Goal: Task Accomplishment & Management: Manage account settings

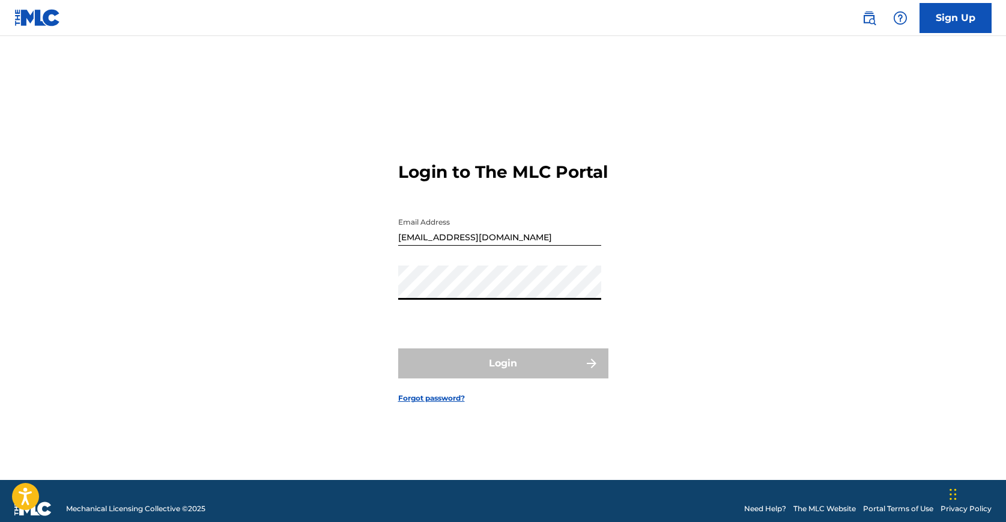
type input "[EMAIL_ADDRESS][DOMAIN_NAME]"
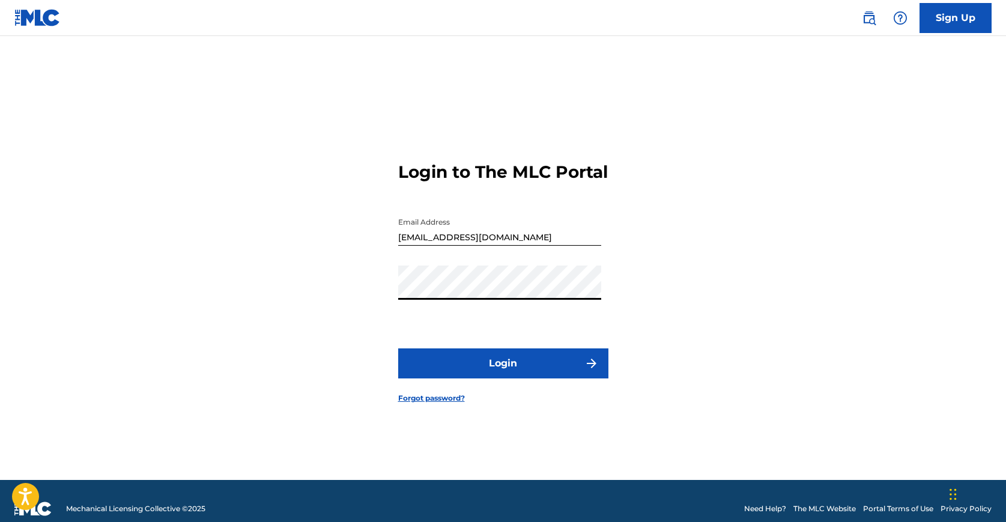
click at [503, 375] on button "Login" at bounding box center [503, 363] width 210 height 30
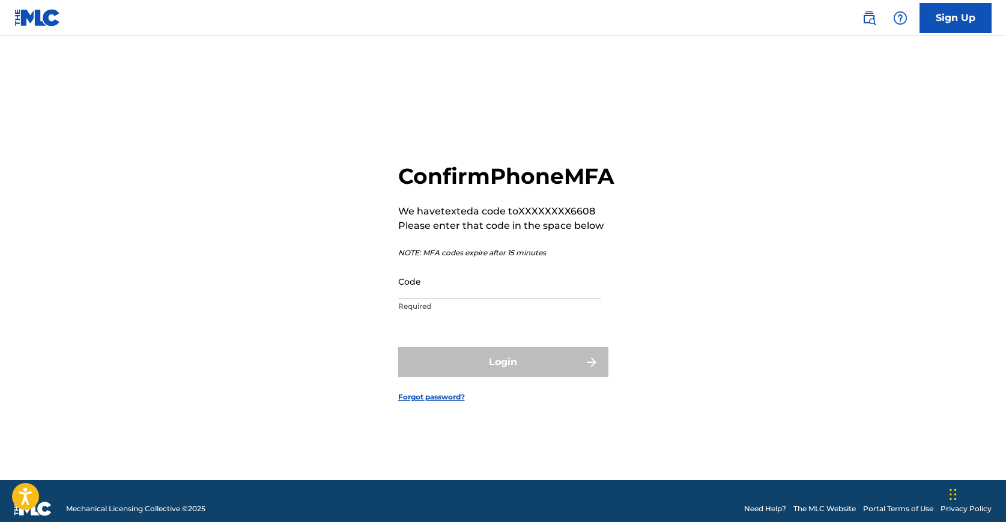
click at [494, 299] on input "Code" at bounding box center [499, 281] width 203 height 34
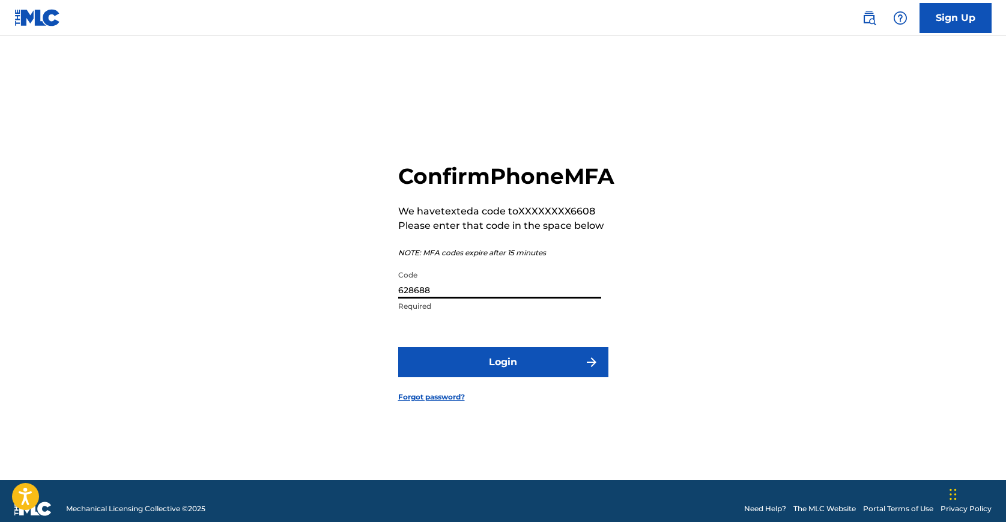
type input "628688"
click at [398, 347] on button "Login" at bounding box center [503, 362] width 210 height 30
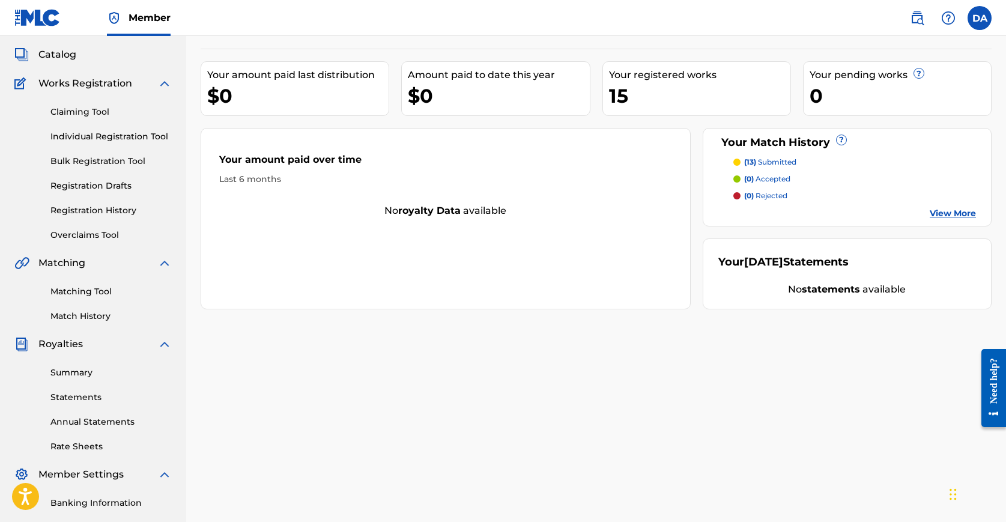
scroll to position [223, 0]
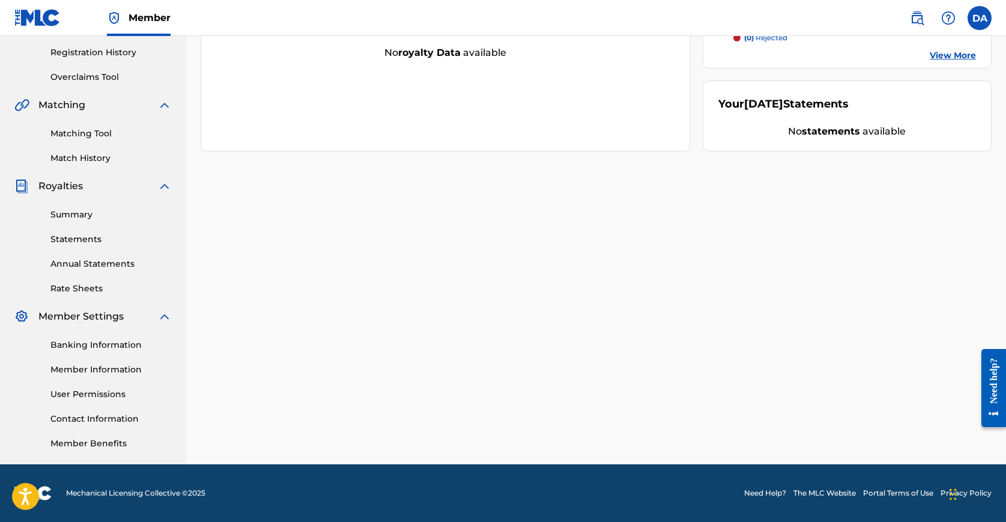
click at [73, 214] on link "Summary" at bounding box center [110, 214] width 121 height 13
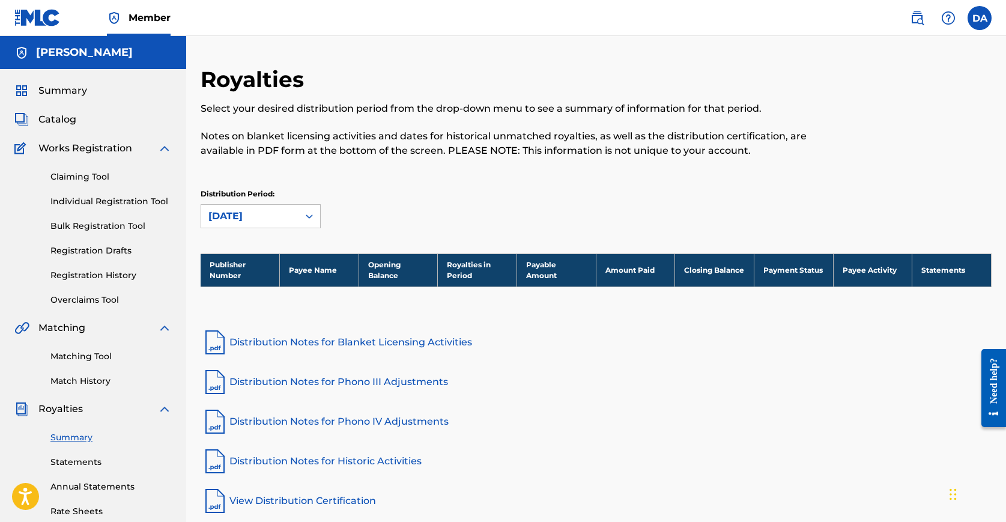
click at [163, 145] on img at bounding box center [164, 148] width 14 height 14
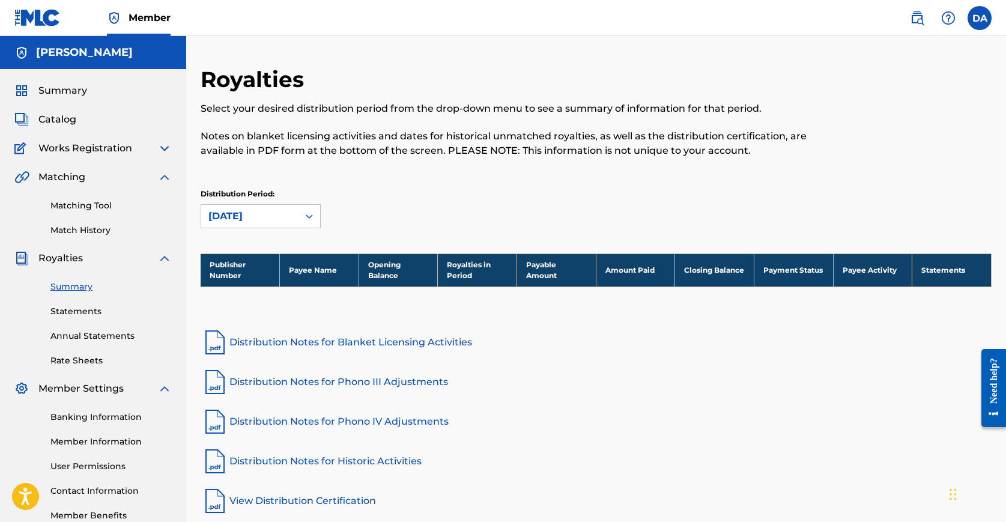
click at [162, 180] on img at bounding box center [164, 177] width 14 height 14
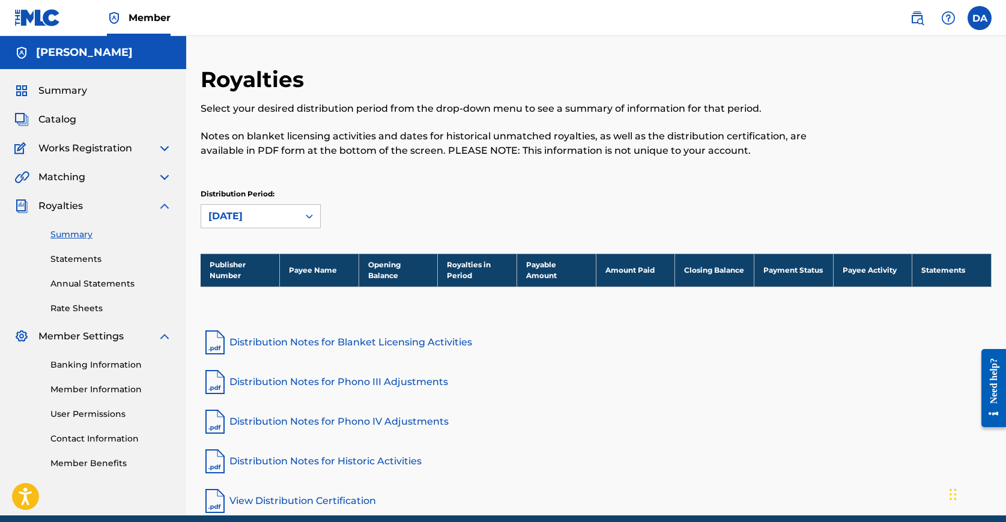
click at [84, 260] on link "Statements" at bounding box center [110, 259] width 121 height 13
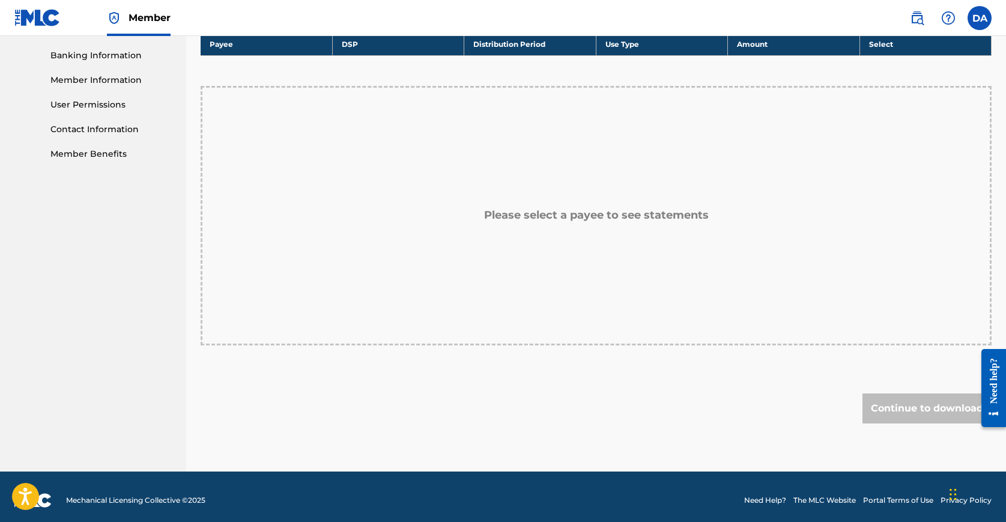
scroll to position [317, 0]
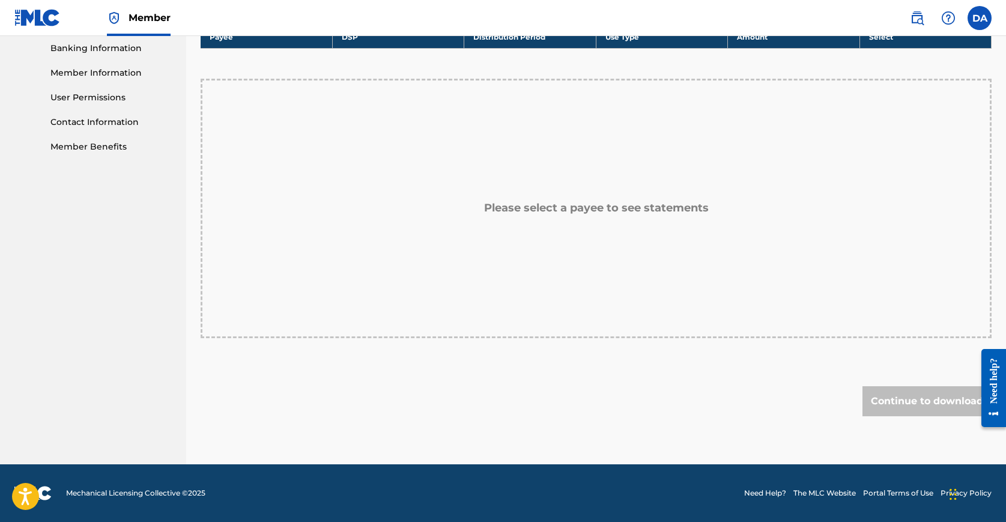
click at [903, 391] on div "Continue to download" at bounding box center [927, 401] width 129 height 30
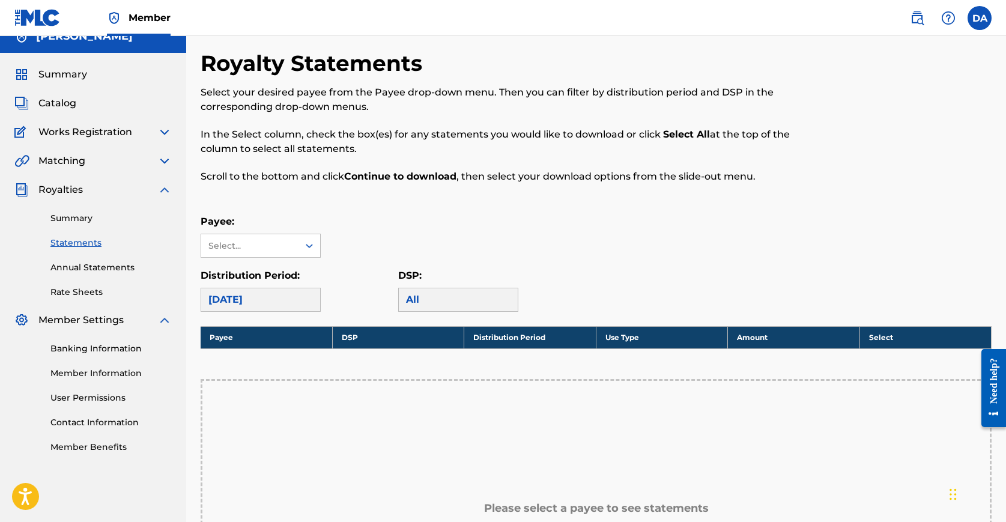
click at [105, 267] on link "Annual Statements" at bounding box center [110, 267] width 121 height 13
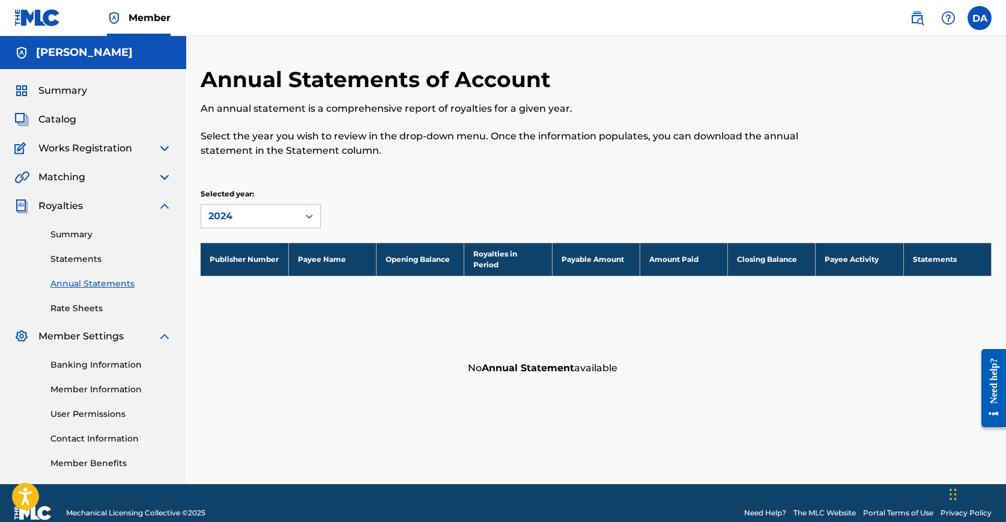
click at [84, 311] on link "Rate Sheets" at bounding box center [110, 308] width 121 height 13
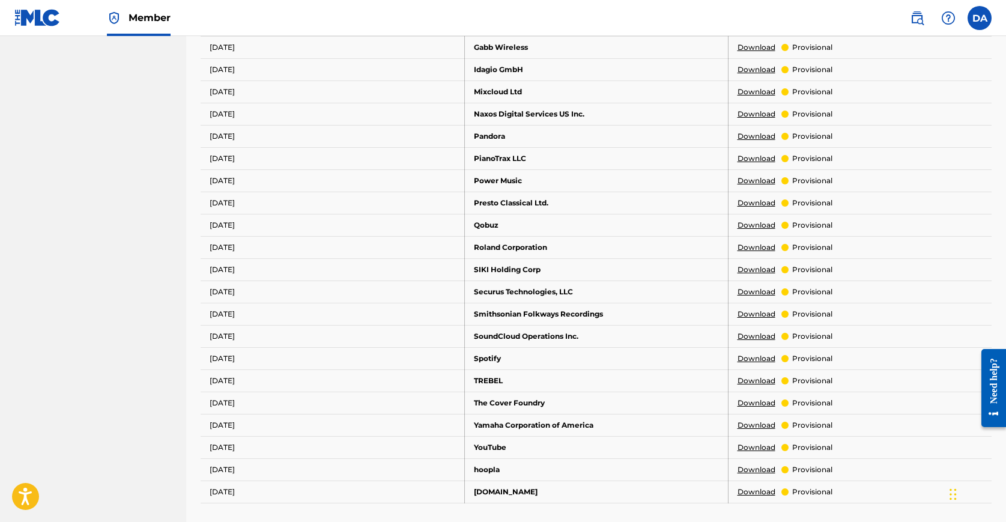
scroll to position [538, 0]
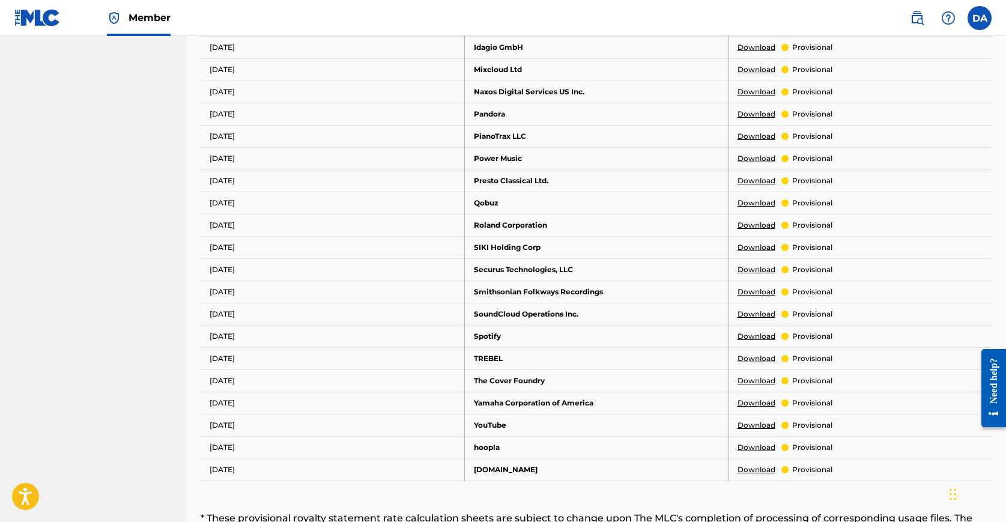
click at [747, 333] on link "Download" at bounding box center [757, 336] width 38 height 11
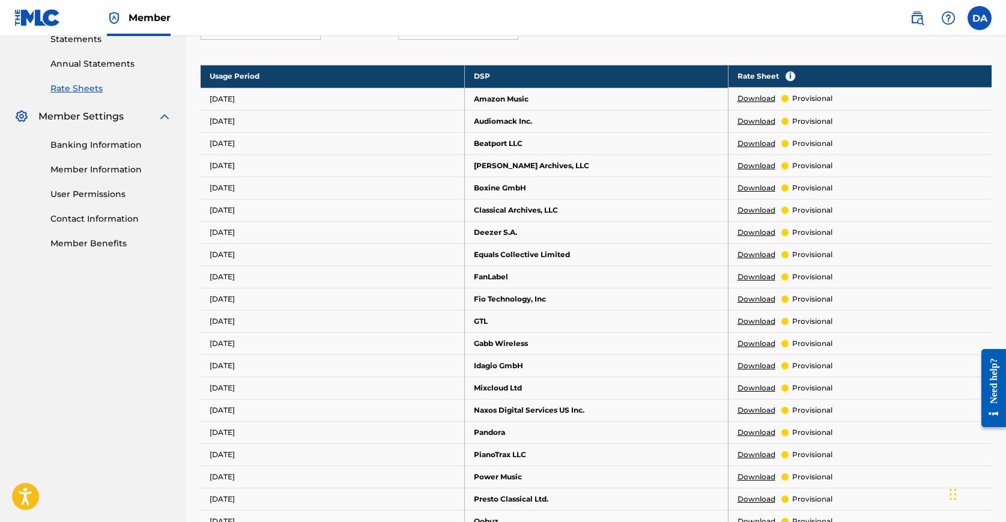
scroll to position [0, 0]
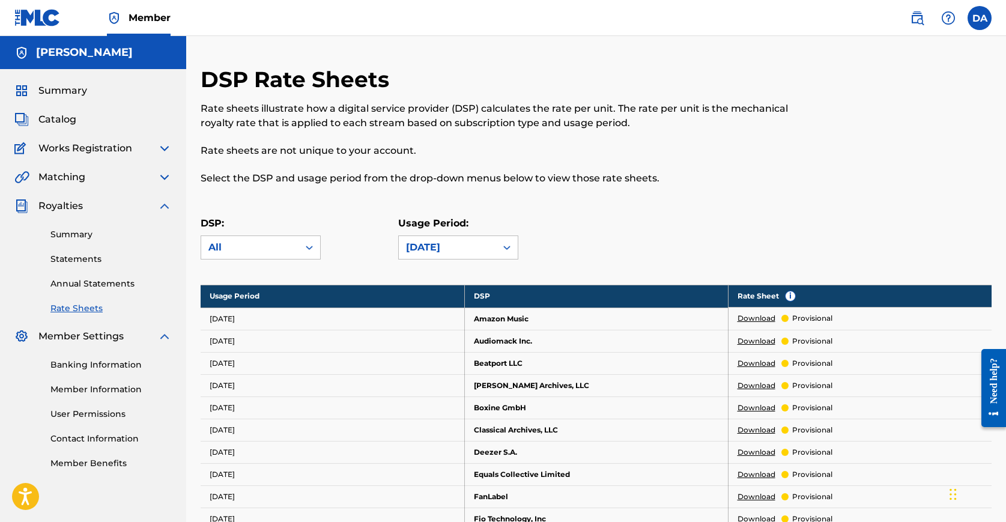
click at [92, 204] on div "Royalties" at bounding box center [92, 206] width 157 height 14
click at [159, 206] on img at bounding box center [164, 206] width 14 height 14
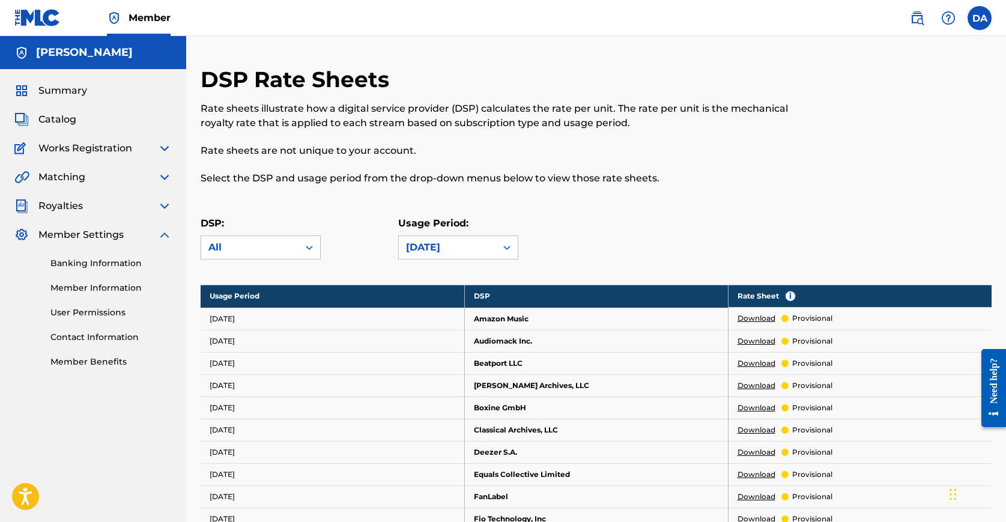
click at [109, 267] on link "Banking Information" at bounding box center [110, 263] width 121 height 13
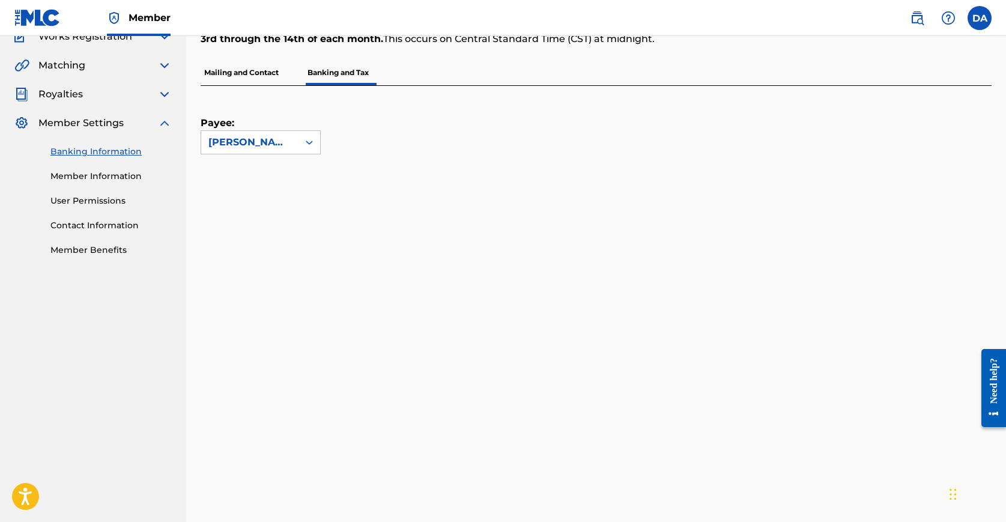
scroll to position [274, 0]
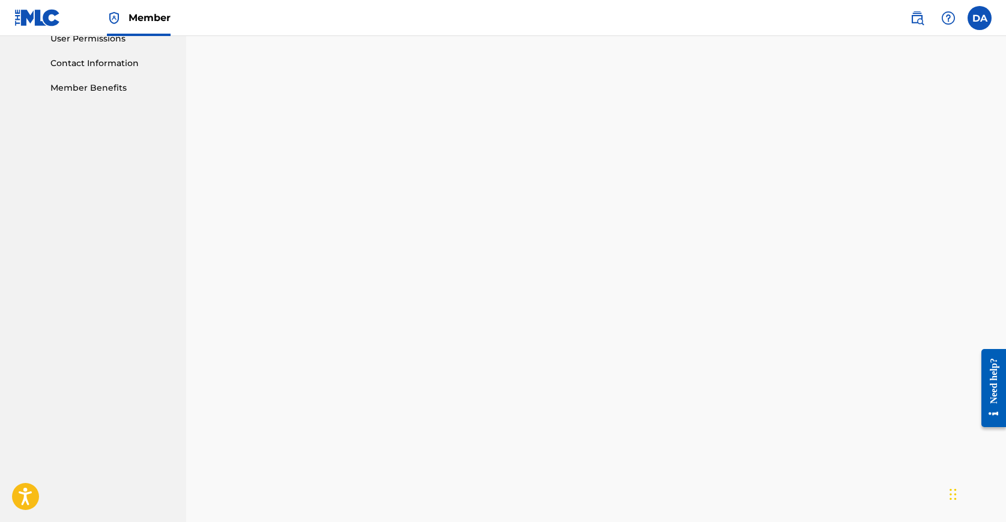
click at [193, 276] on div "Banking and Tax The Banking and Tax tab needs to be fully completed before any …" at bounding box center [596, 499] width 820 height 1414
click at [176, 242] on nav "[PERSON_NAME] Summary Catalog Works Registration Claiming Tool Individual Regis…" at bounding box center [93, 109] width 186 height 1444
click at [156, 236] on nav "[PERSON_NAME] Summary Catalog Works Registration Claiming Tool Individual Regis…" at bounding box center [93, 34] width 186 height 1444
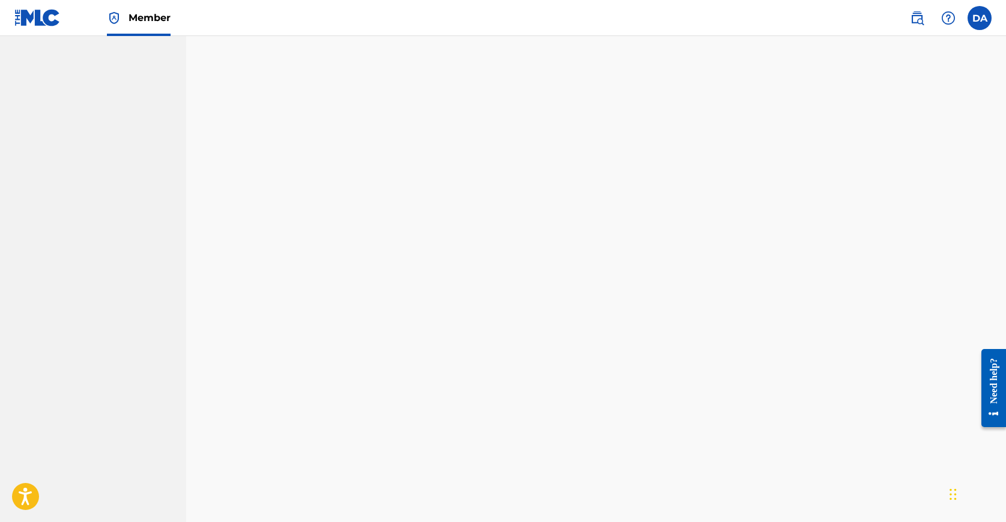
scroll to position [800, 0]
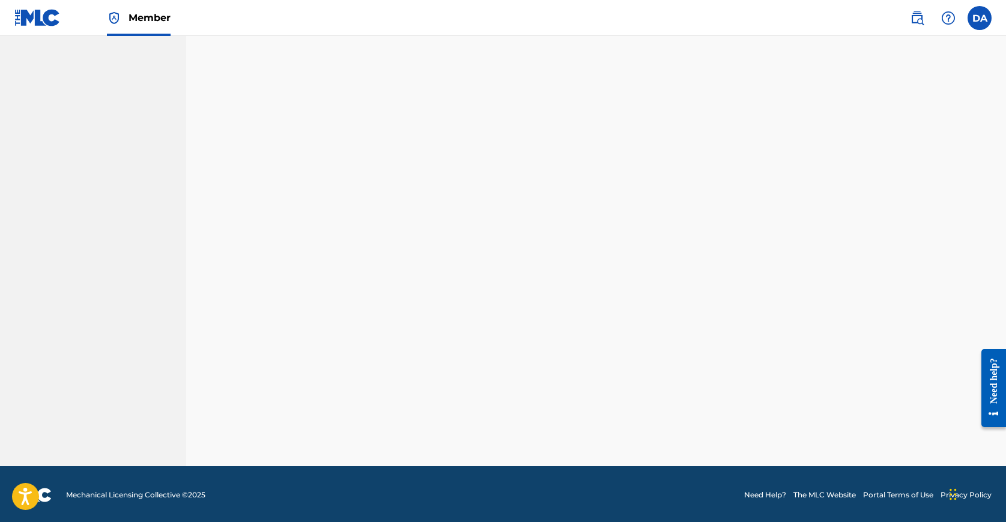
scroll to position [1015, 0]
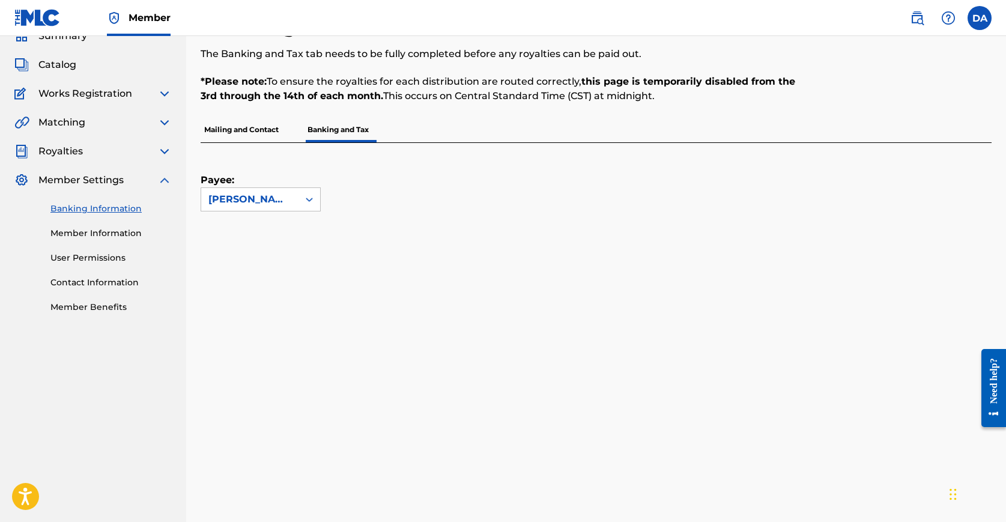
scroll to position [0, 0]
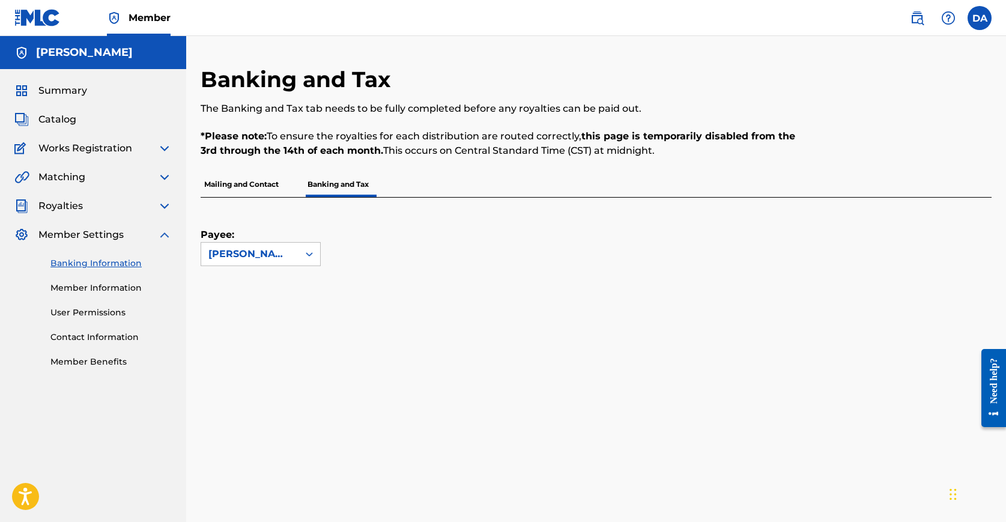
click at [250, 187] on p "Mailing and Contact" at bounding box center [242, 184] width 82 height 25
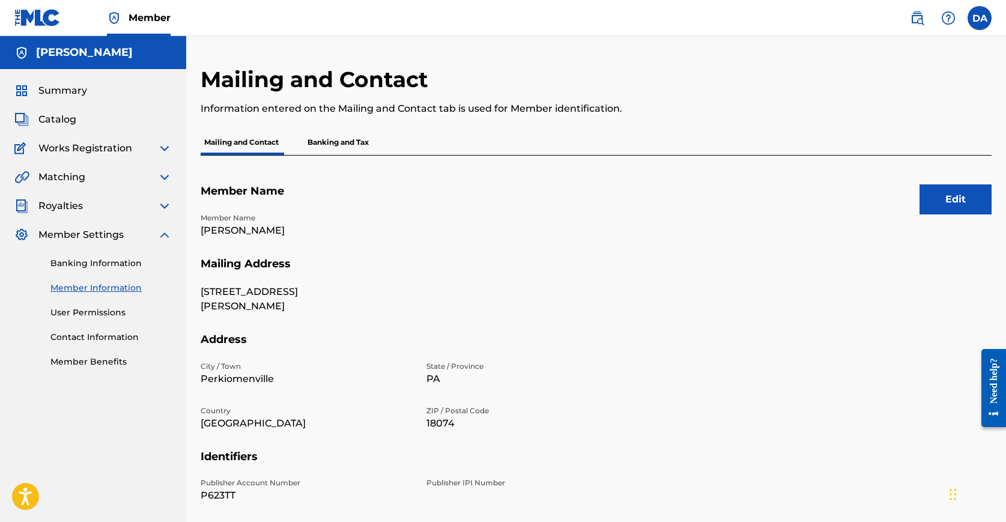
click at [67, 84] on span "Summary" at bounding box center [62, 91] width 49 height 14
